Goal: Communication & Community: Connect with others

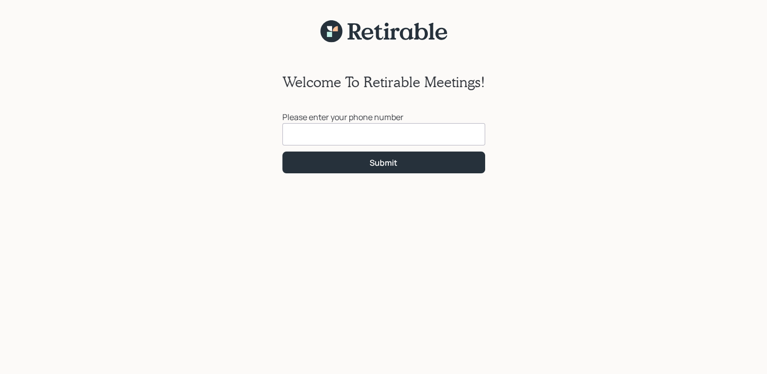
click at [352, 131] on input at bounding box center [383, 134] width 203 height 22
type input "[PHONE_NUMBER]"
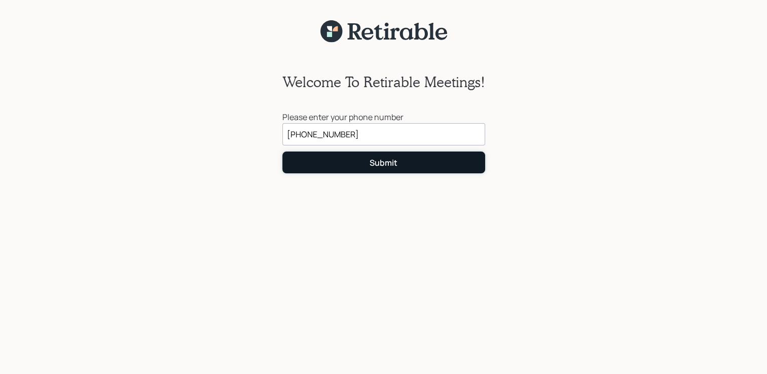
click at [346, 157] on button "Submit" at bounding box center [383, 163] width 203 height 22
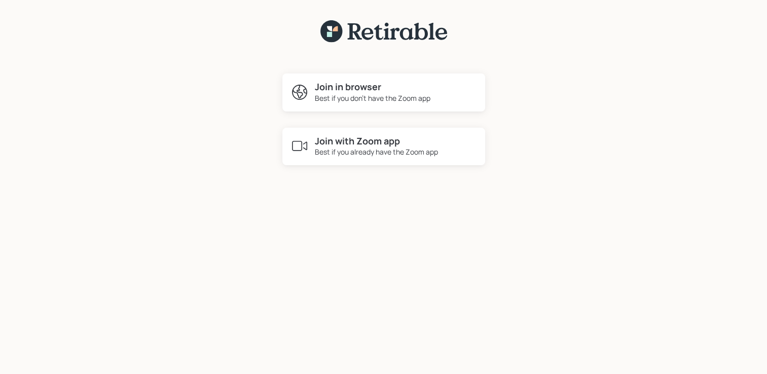
click at [365, 90] on h4 "Join in browser" at bounding box center [373, 87] width 116 height 11
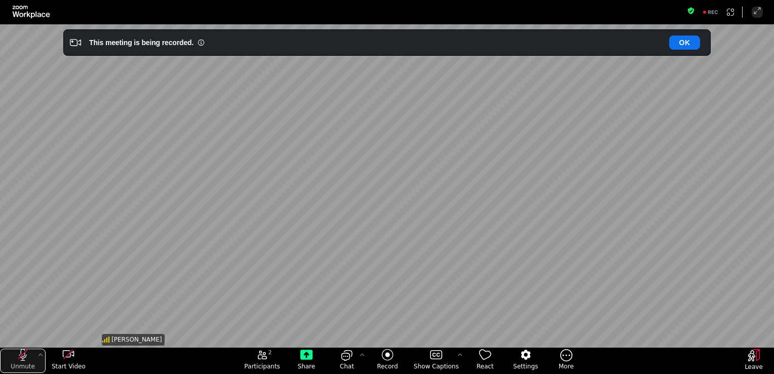
click at [20, 353] on icon "unmute my microphone" at bounding box center [23, 355] width 8 height 12
click at [67, 355] on icon "start my video" at bounding box center [68, 355] width 12 height 12
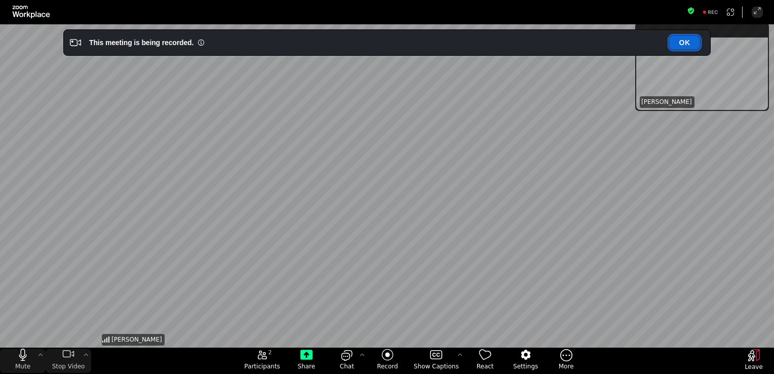
click at [687, 40] on button "OK" at bounding box center [685, 42] width 31 height 14
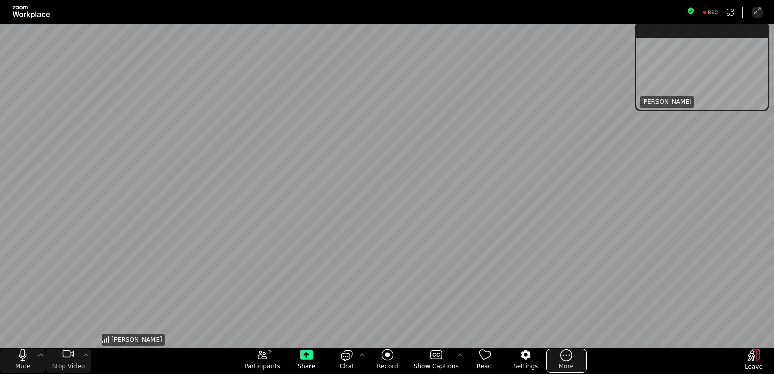
click at [561, 356] on icon "More meeting control" at bounding box center [567, 355] width 12 height 13
click at [576, 303] on div "[PERSON_NAME]" at bounding box center [387, 185] width 575 height 323
click at [22, 361] on icon "mute my microphone" at bounding box center [23, 357] width 8 height 7
click at [22, 361] on icon "unmute my microphone" at bounding box center [23, 355] width 8 height 12
click at [661, 33] on span "suspension-window" at bounding box center [658, 30] width 8 height 8
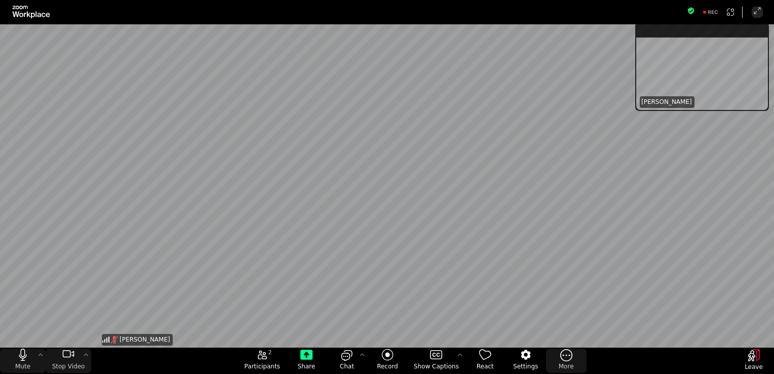
click at [115, 342] on icon at bounding box center [114, 340] width 8 height 8
